Goal: Task Accomplishment & Management: Manage account settings

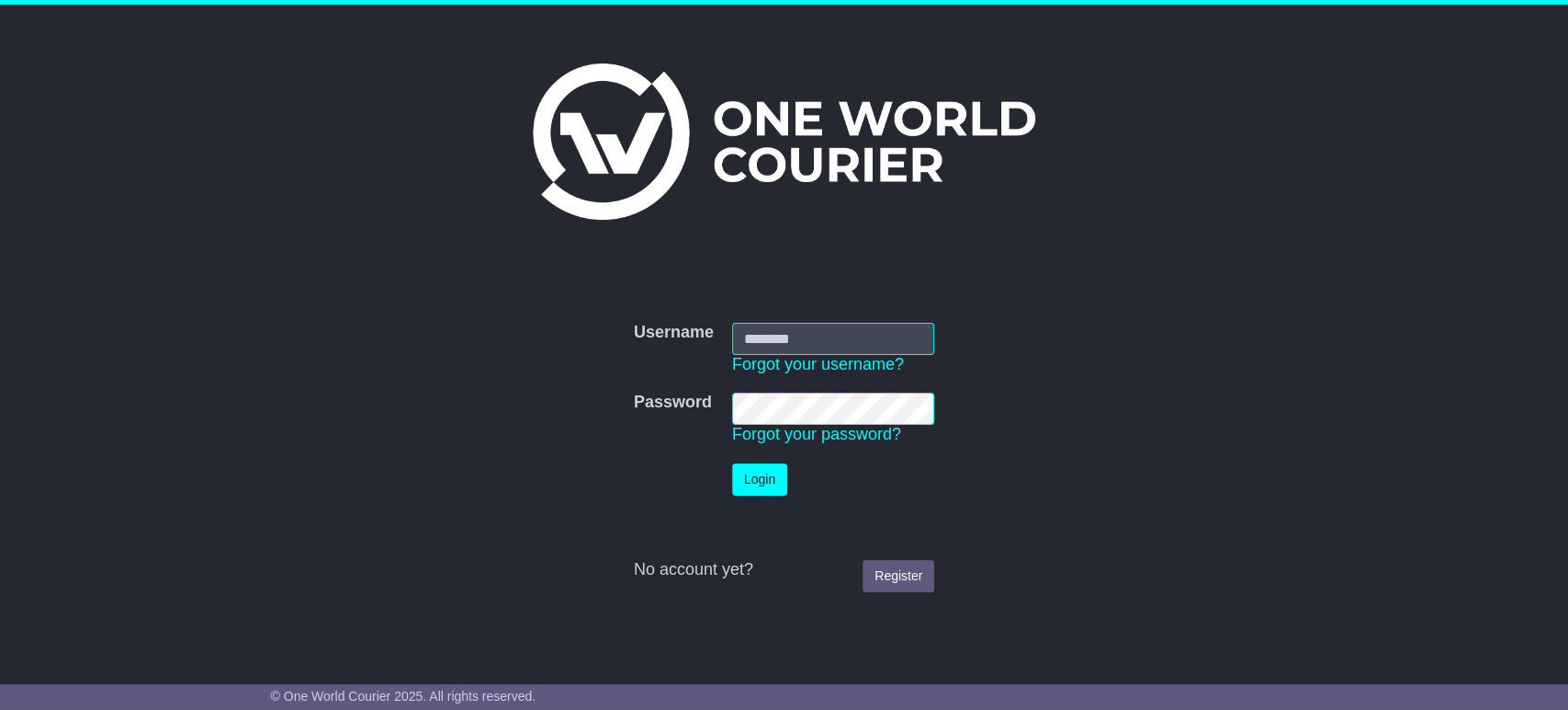
type input "**********"
click at [751, 477] on button "Login" at bounding box center [760, 478] width 55 height 32
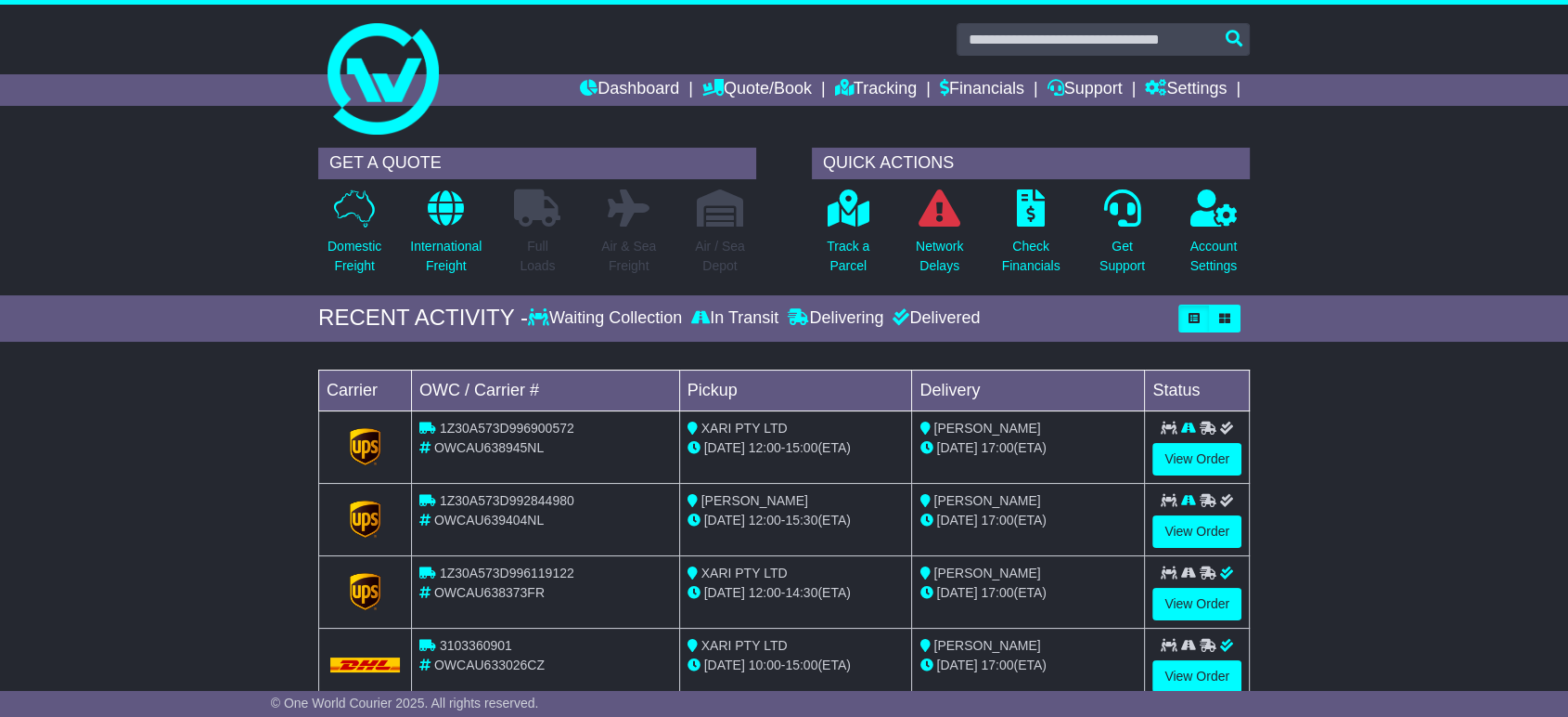
drag, startPoint x: 0, startPoint y: 0, endPoint x: 190, endPoint y: 452, distance: 490.3
click at [190, 452] on div "Loading... No bookings found Carrier OWC / Carrier # Pickup Delivery Status 1Z3…" at bounding box center [784, 540] width 1568 height 378
